Goal: Find specific page/section: Find specific page/section

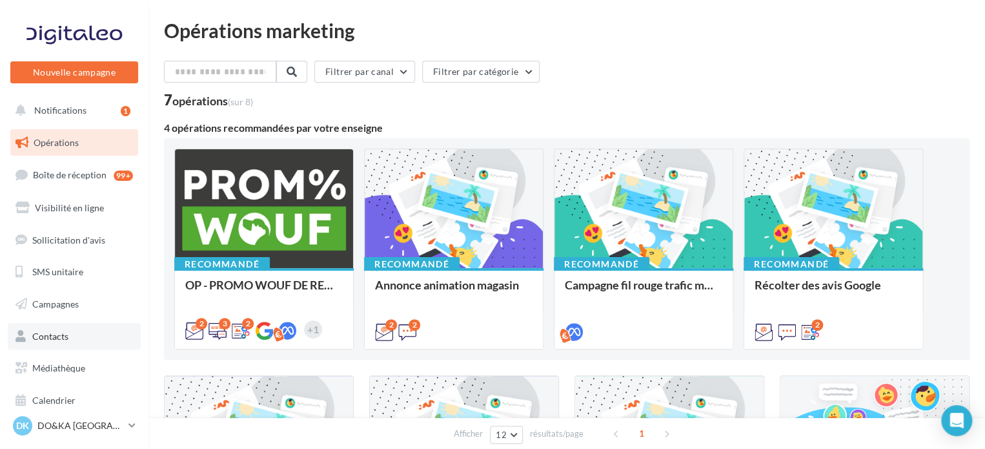
click at [62, 340] on span "Contacts" at bounding box center [50, 335] width 36 height 11
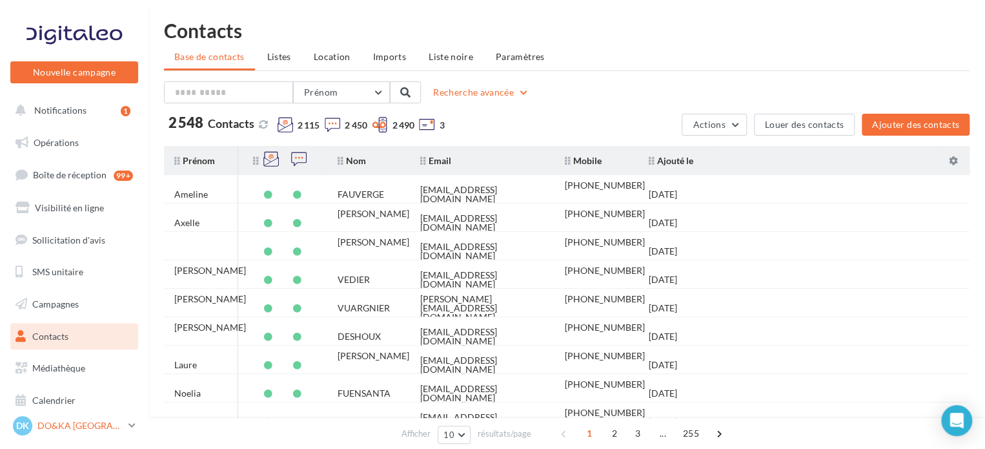
click at [75, 425] on p "DO&KA [GEOGRAPHIC_DATA]" at bounding box center [80, 425] width 86 height 13
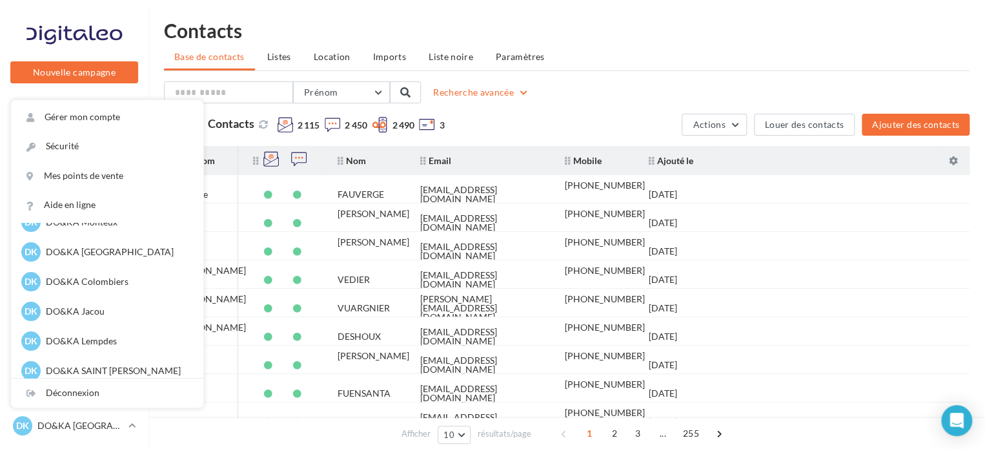
scroll to position [141, 0]
click at [104, 278] on p "DO&KA Colombiers" at bounding box center [117, 280] width 142 height 13
